Goal: Task Accomplishment & Management: Use online tool/utility

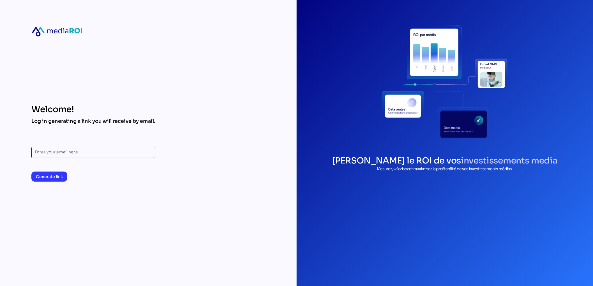
click at [122, 155] on input "Enter your email here" at bounding box center [93, 152] width 117 height 11
type input "**********"
click at [51, 175] on span "Generate link" at bounding box center [49, 176] width 27 height 7
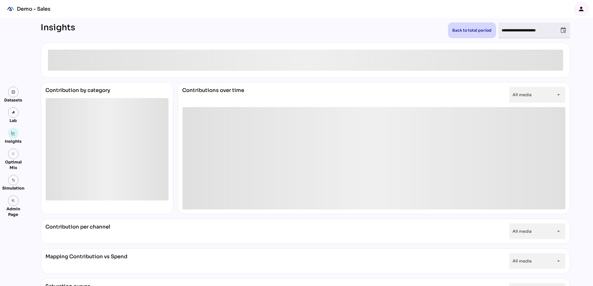
click at [582, 10] on icon "person" at bounding box center [581, 9] width 7 height 7
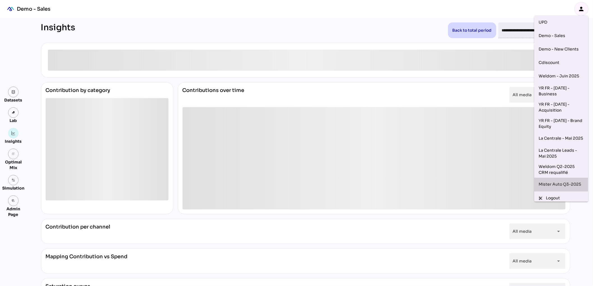
click at [560, 182] on div "Mister Auto Q3-2025" at bounding box center [561, 184] width 45 height 9
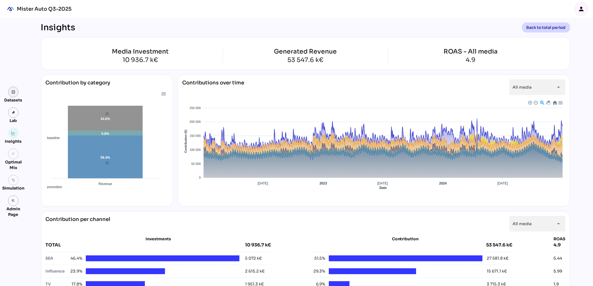
click at [13, 95] on link at bounding box center [13, 92] width 11 height 11
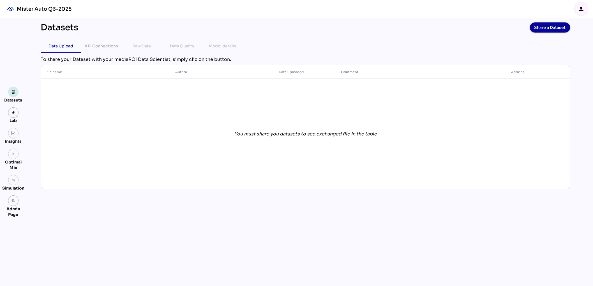
click at [14, 91] on img at bounding box center [13, 92] width 4 height 4
